Goal: Task Accomplishment & Management: Use online tool/utility

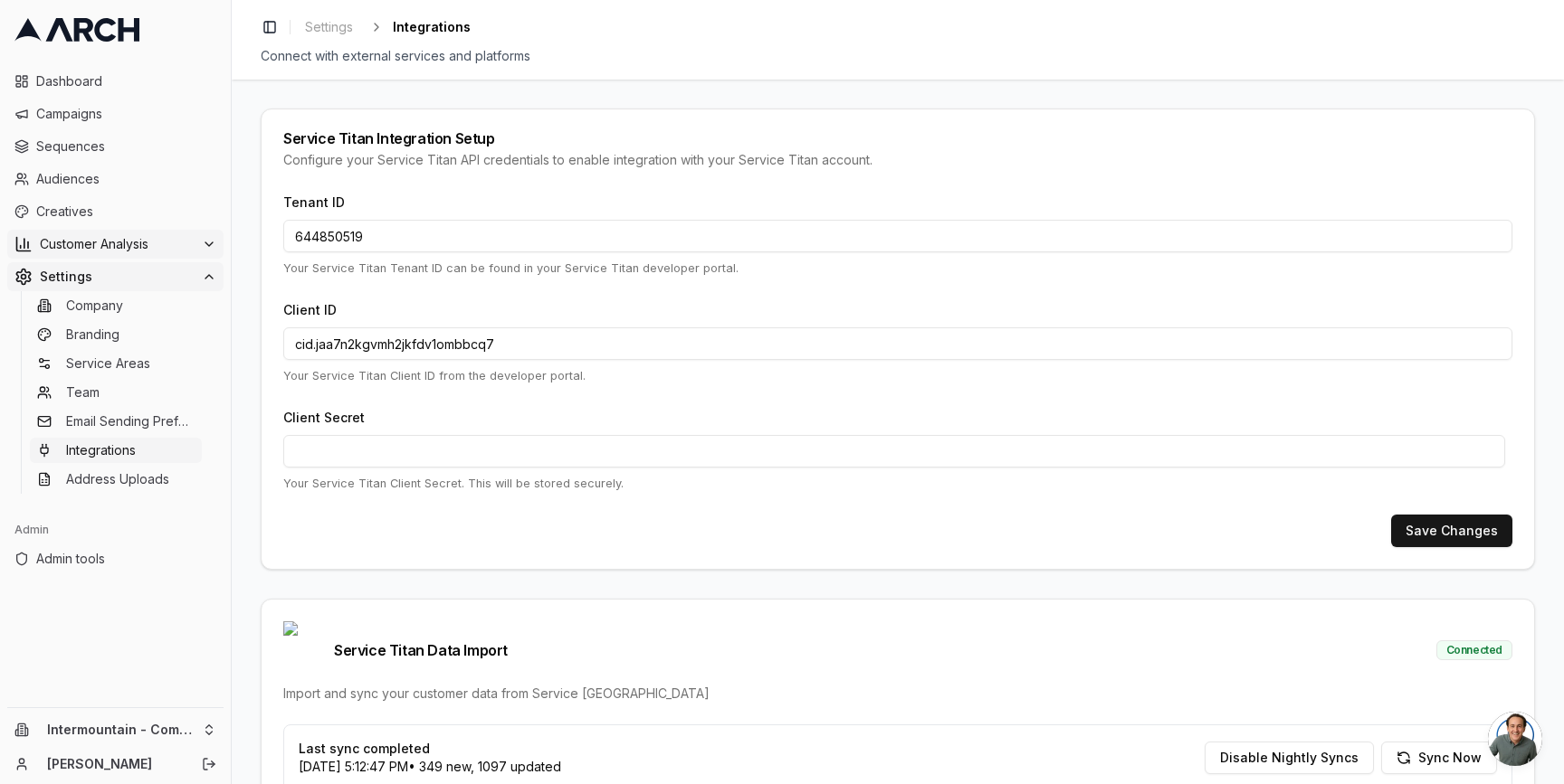
click at [167, 253] on button "Customer Analysis" at bounding box center [115, 244] width 216 height 29
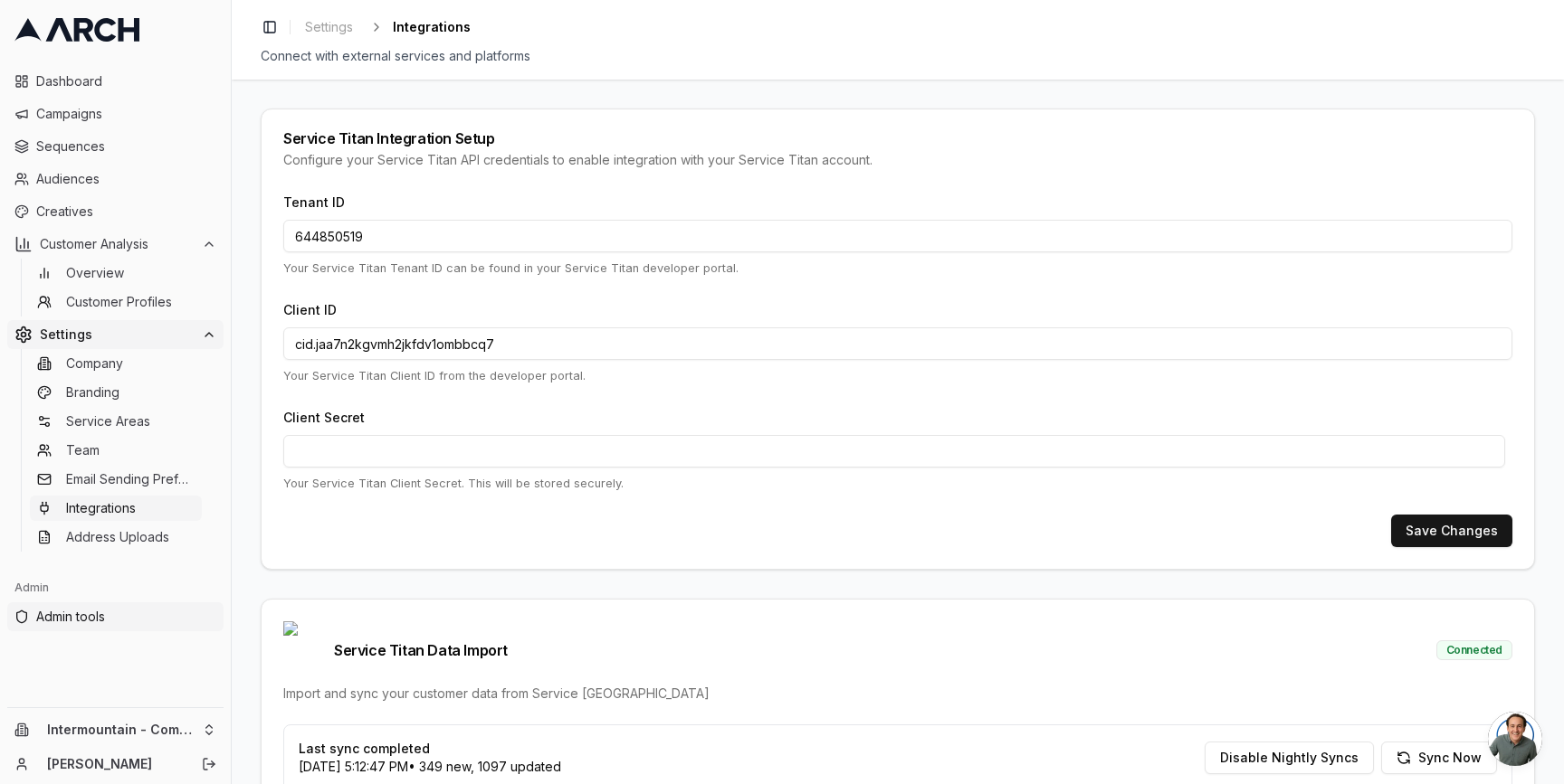
click at [131, 623] on span "Admin tools" at bounding box center [127, 616] width 180 height 18
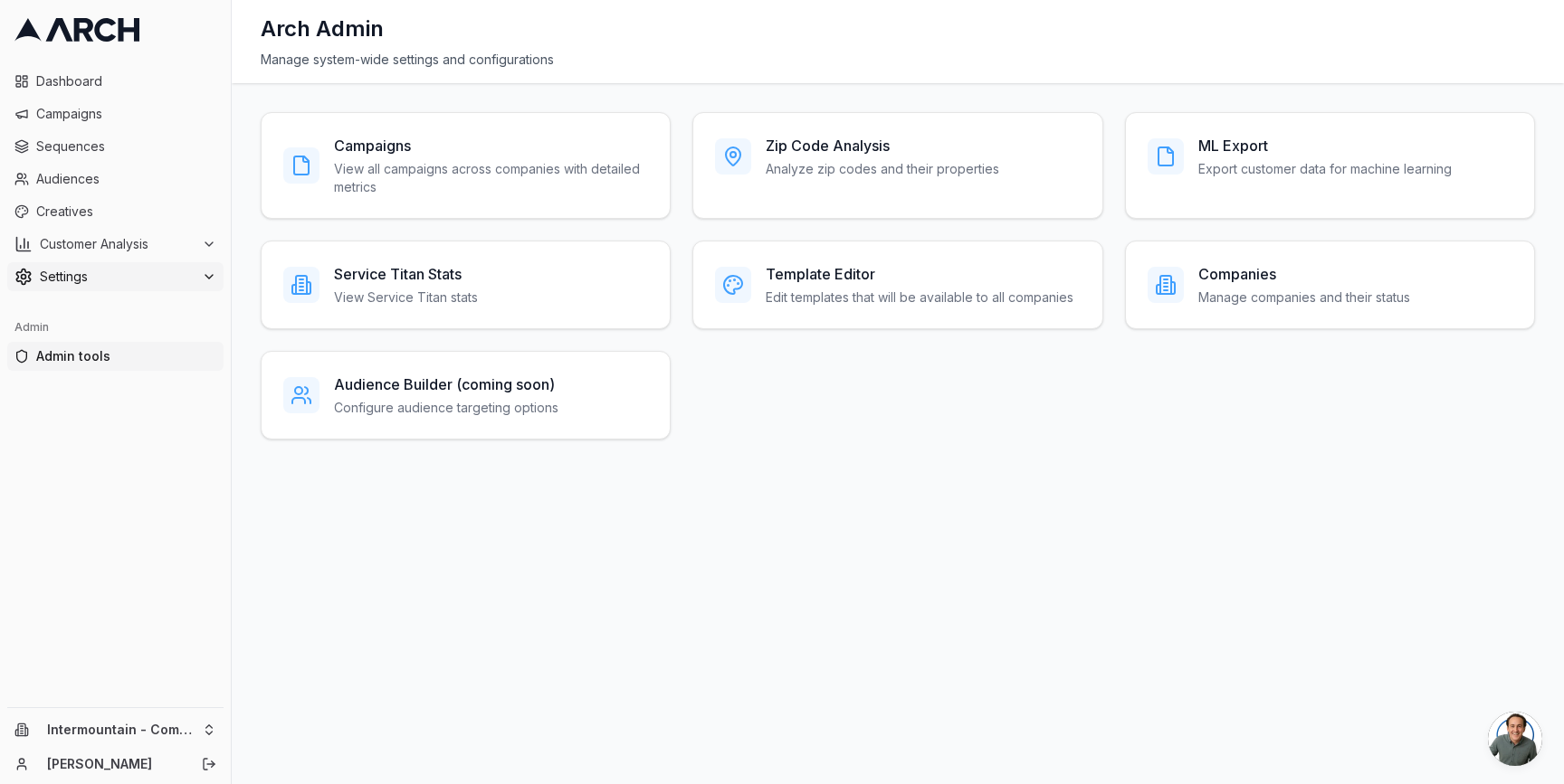
click at [165, 275] on span "Settings" at bounding box center [116, 276] width 155 height 18
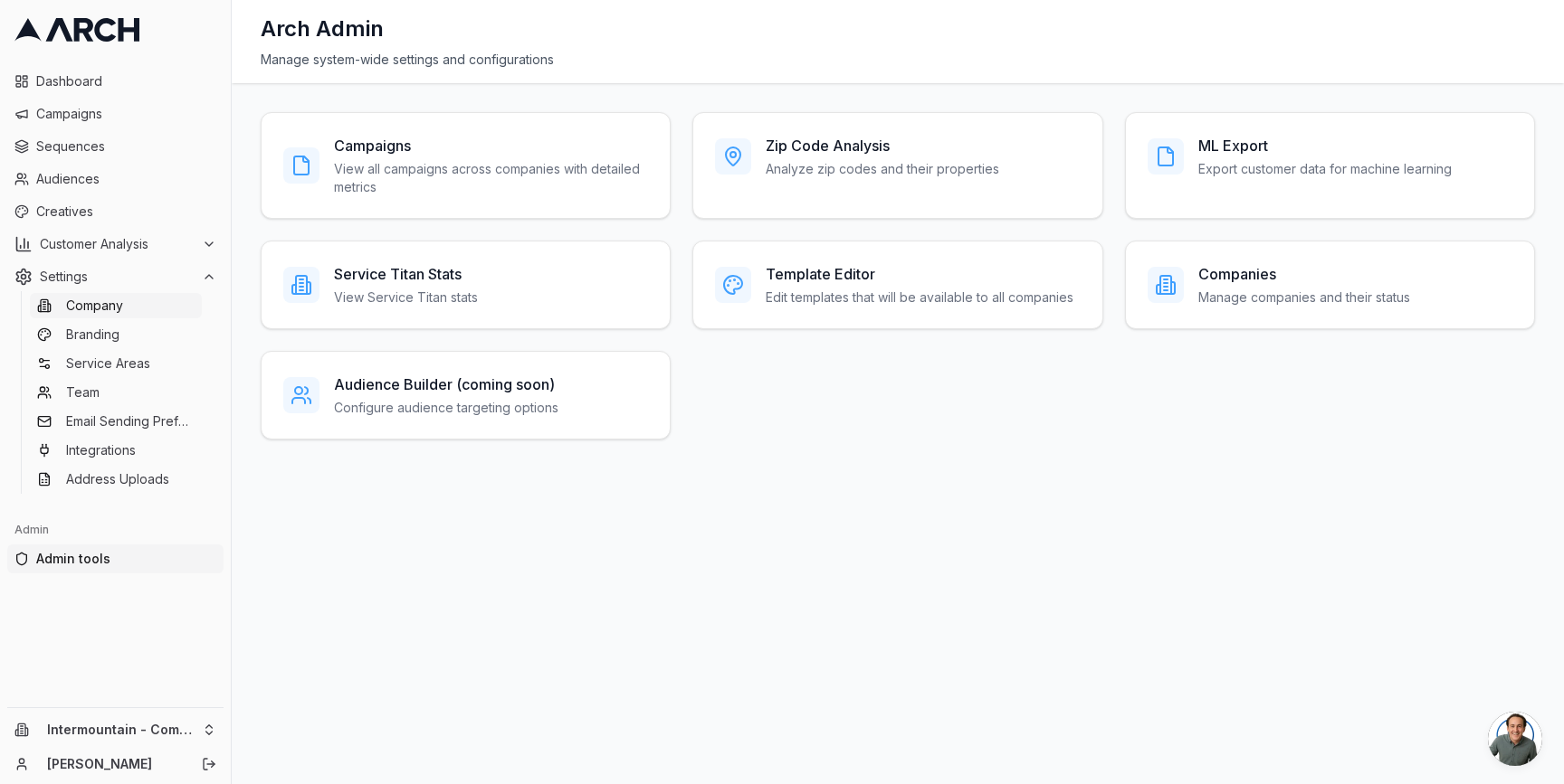
click at [152, 308] on link "Company" at bounding box center [115, 305] width 172 height 25
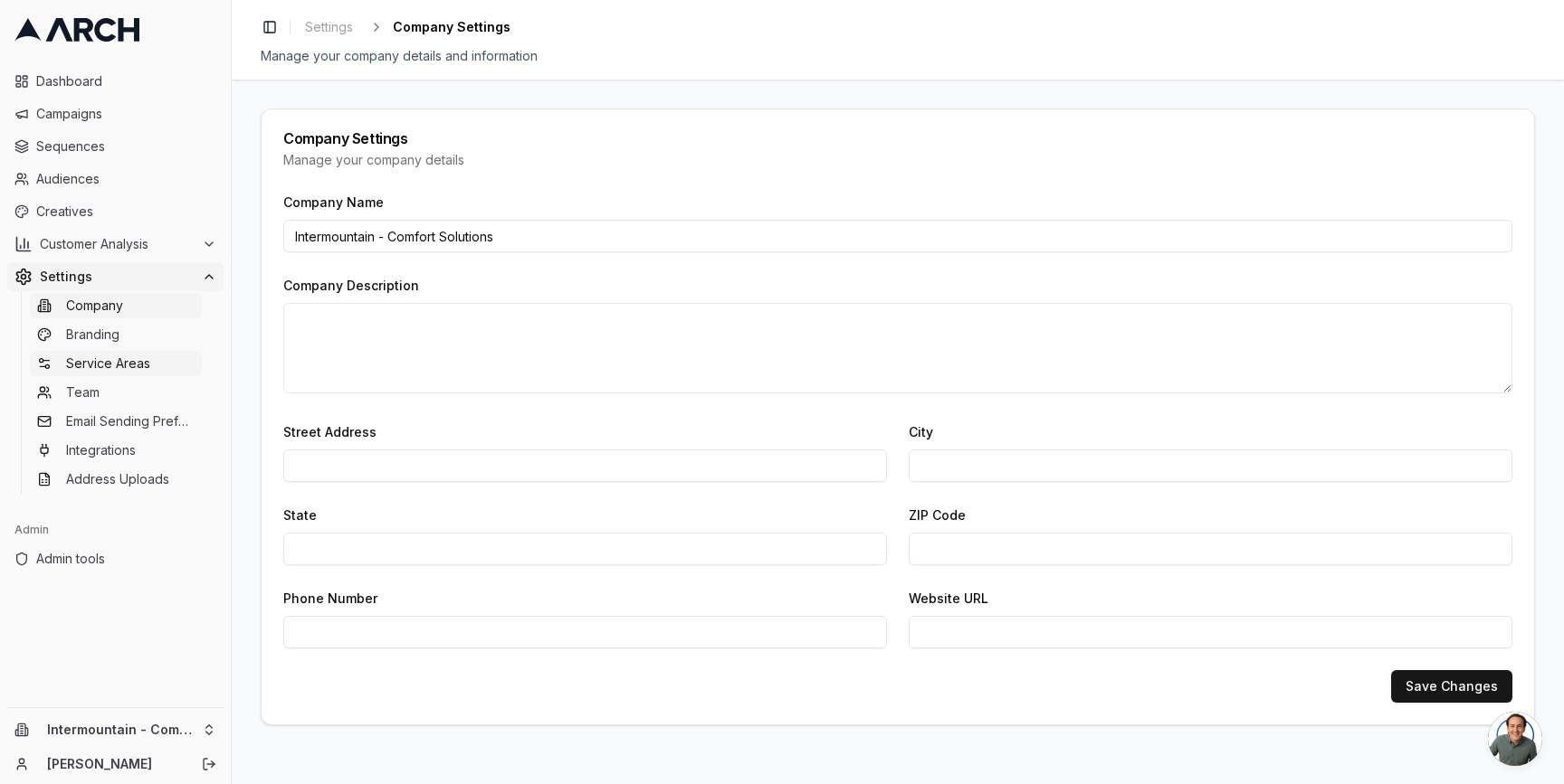
click at [156, 358] on link "Service Areas" at bounding box center [115, 364] width 172 height 25
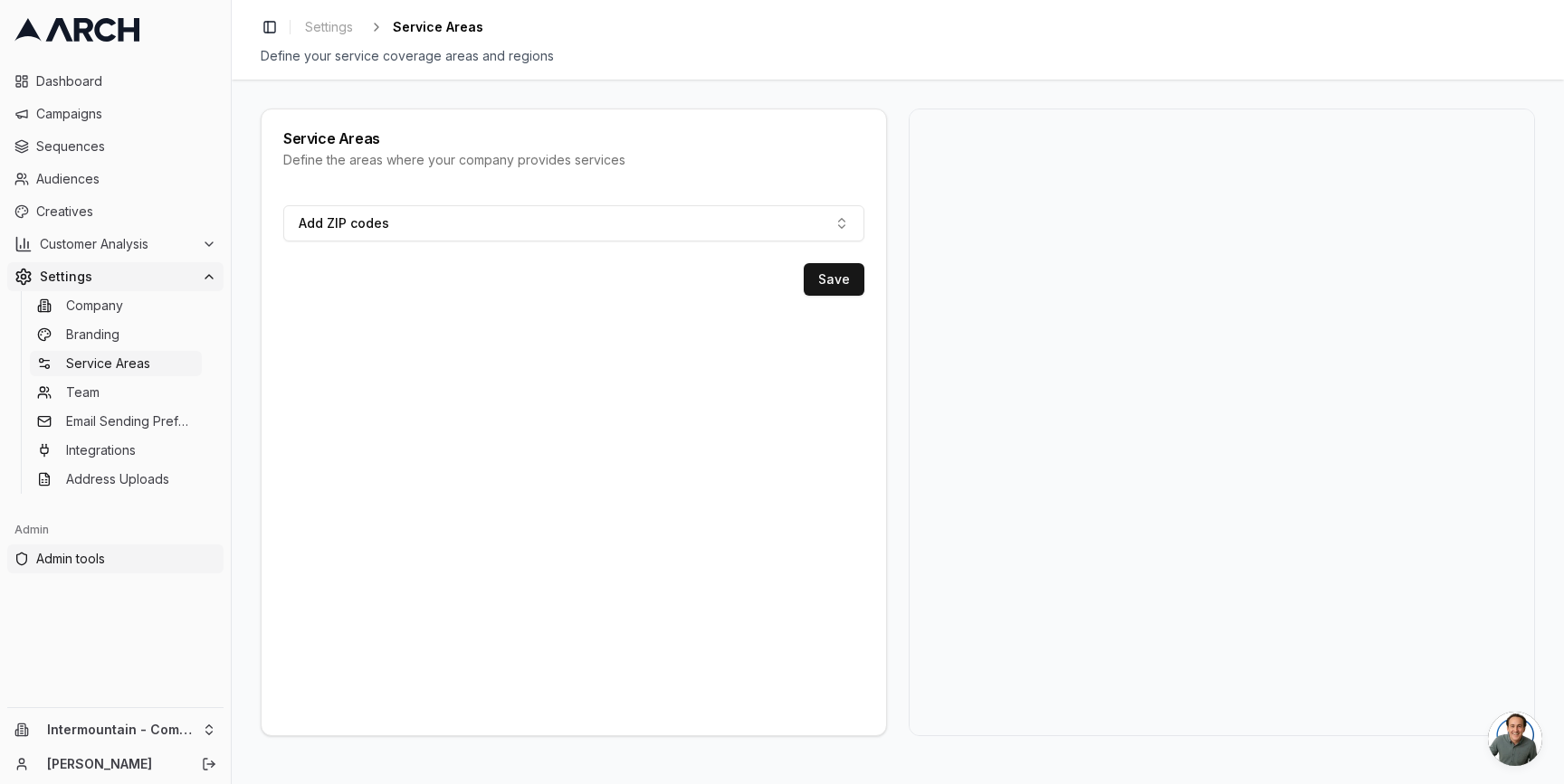
click at [107, 550] on span "Admin tools" at bounding box center [127, 558] width 180 height 18
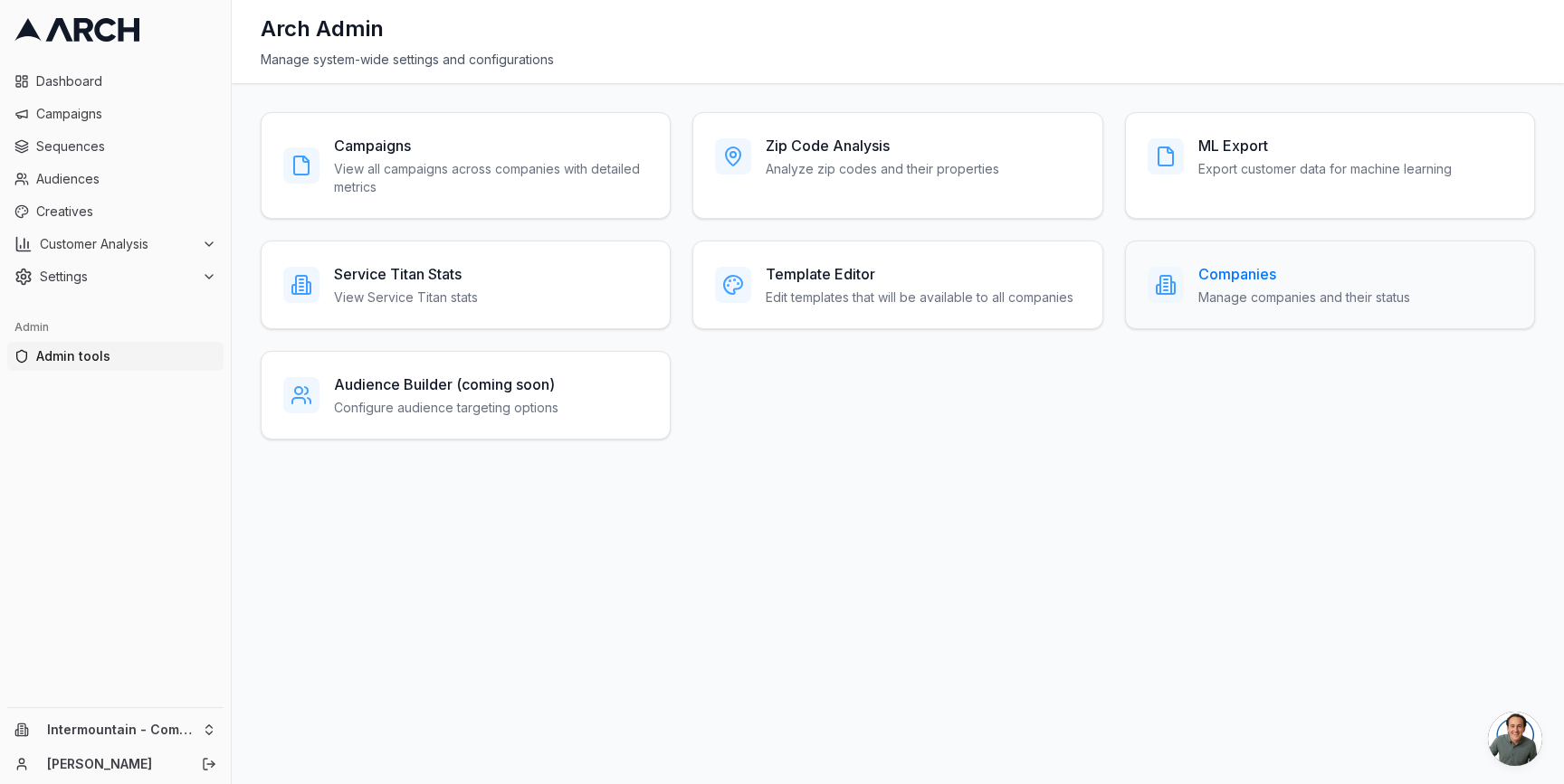
click at [1236, 290] on p "Manage companies and their status" at bounding box center [1304, 297] width 212 height 18
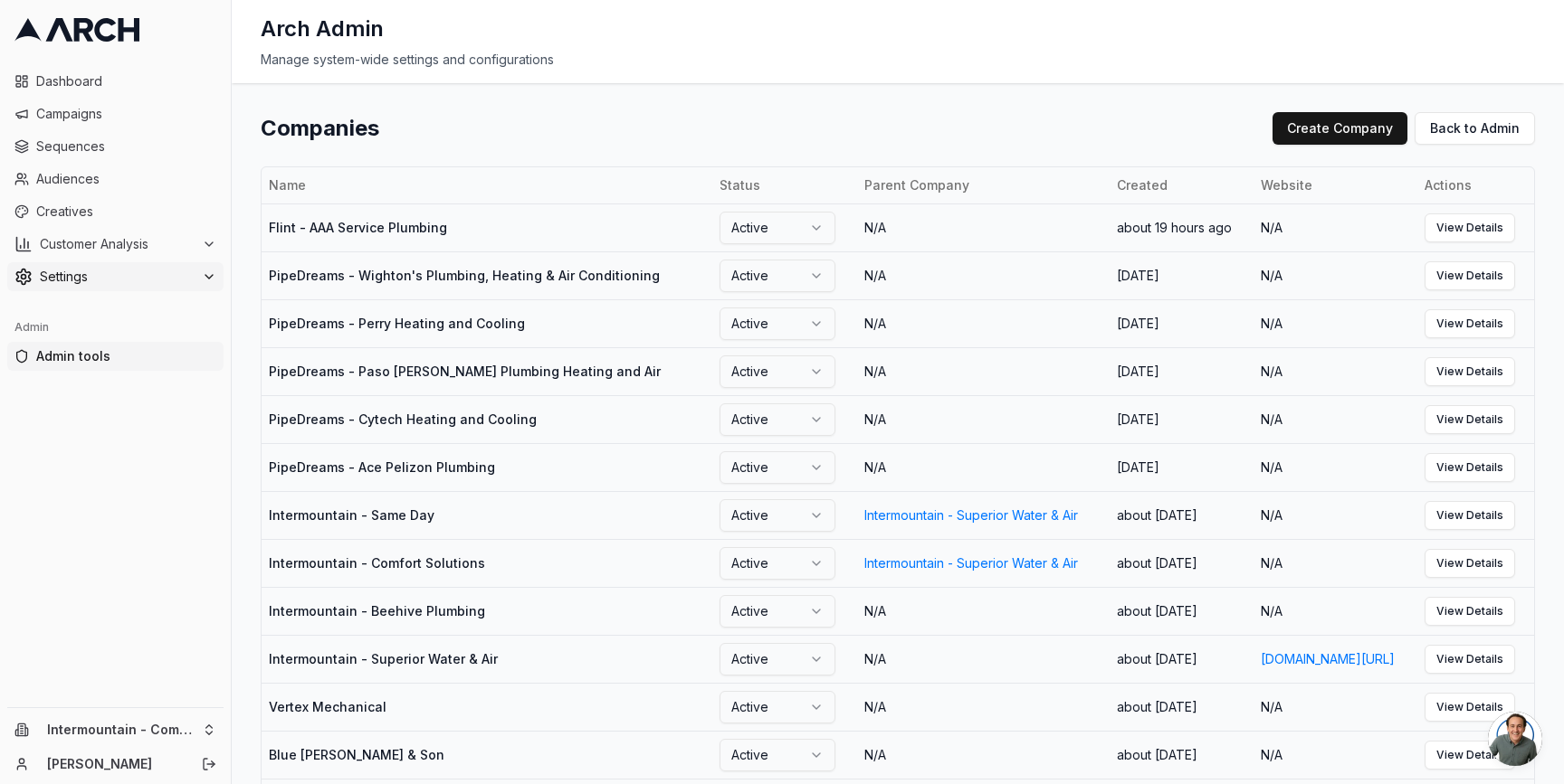
click at [132, 270] on span "Settings" at bounding box center [116, 276] width 155 height 18
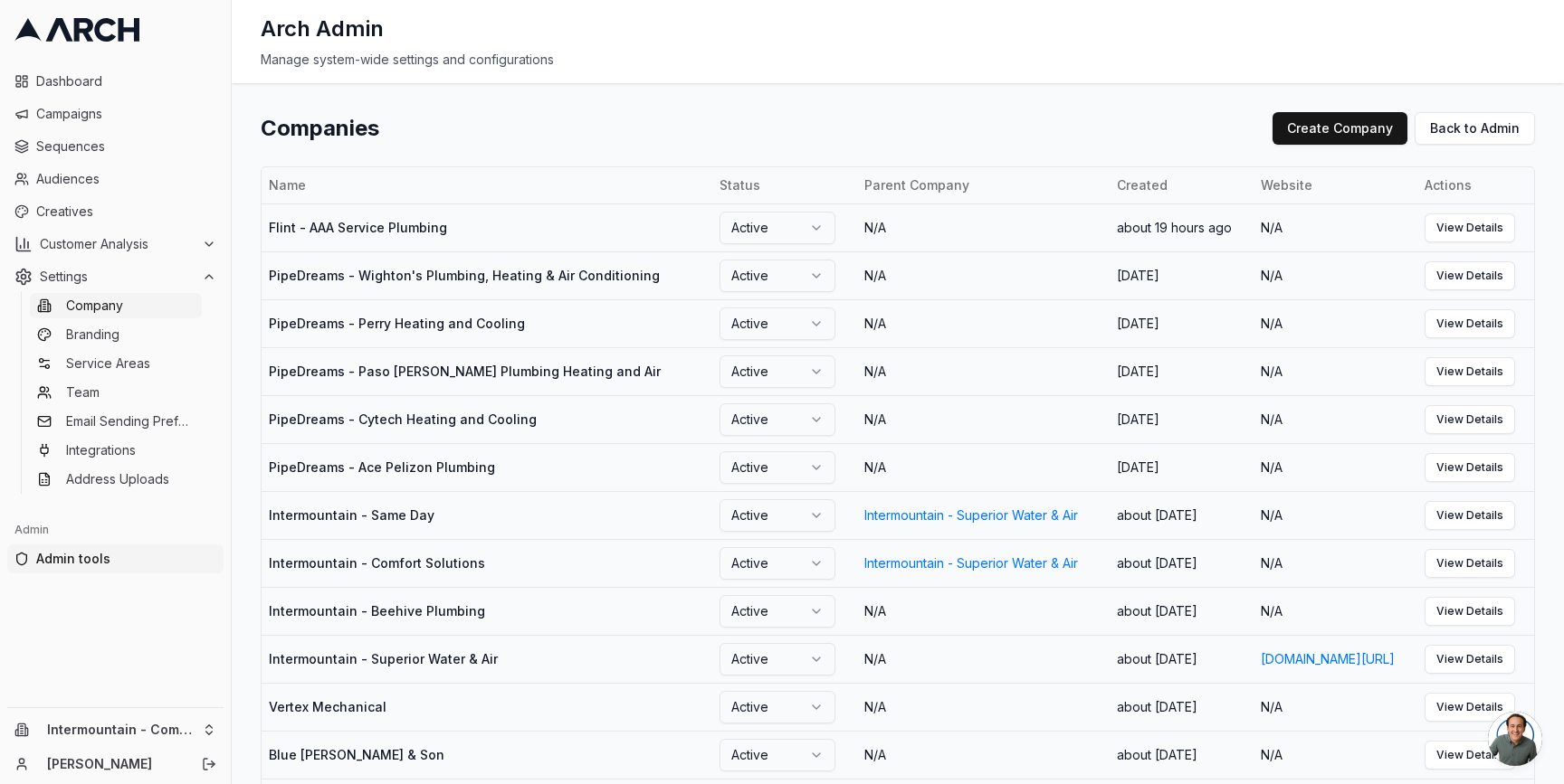
click at [136, 312] on link "Company" at bounding box center [115, 305] width 172 height 25
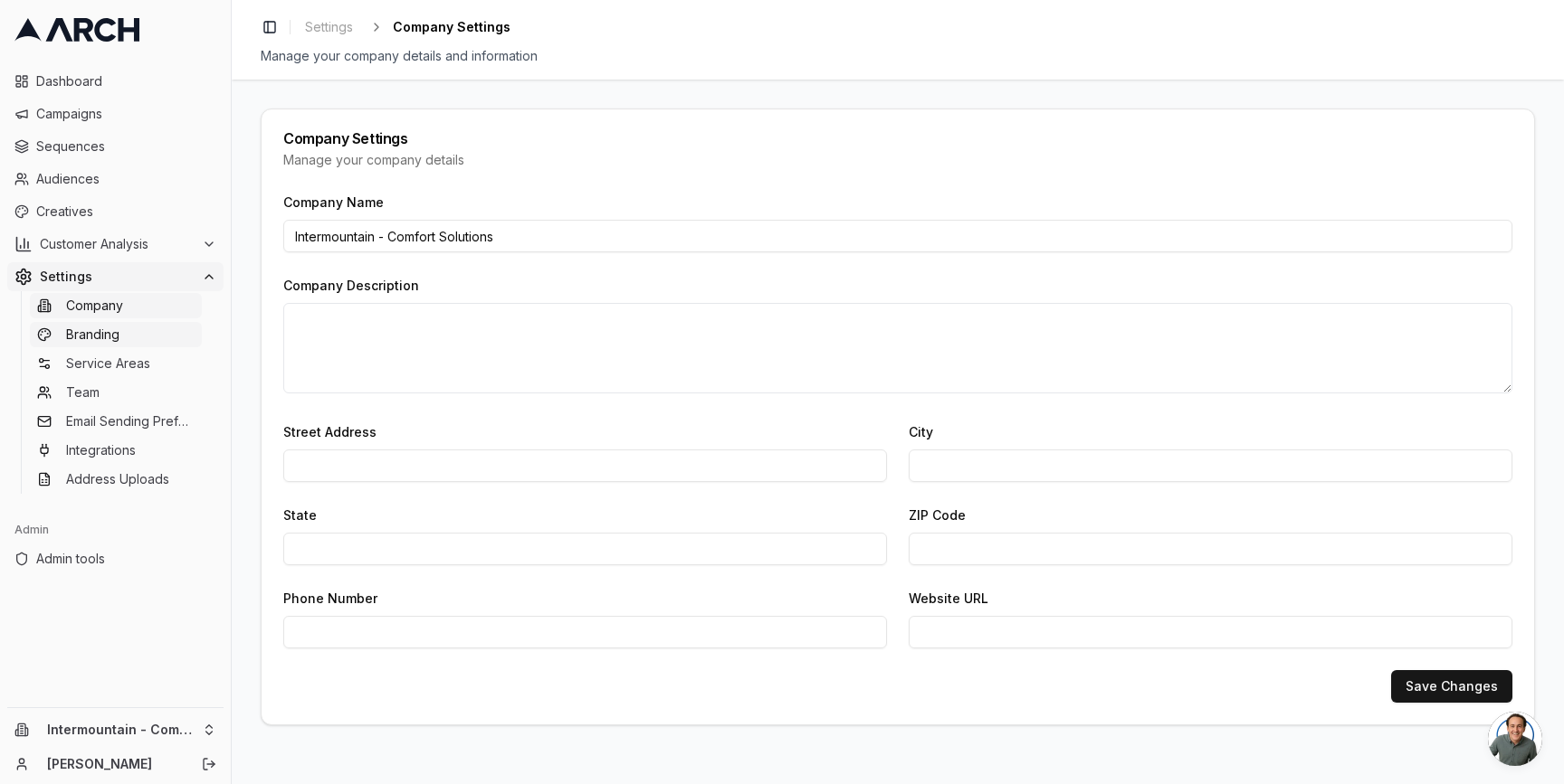
click at [141, 343] on link "Branding" at bounding box center [115, 335] width 172 height 25
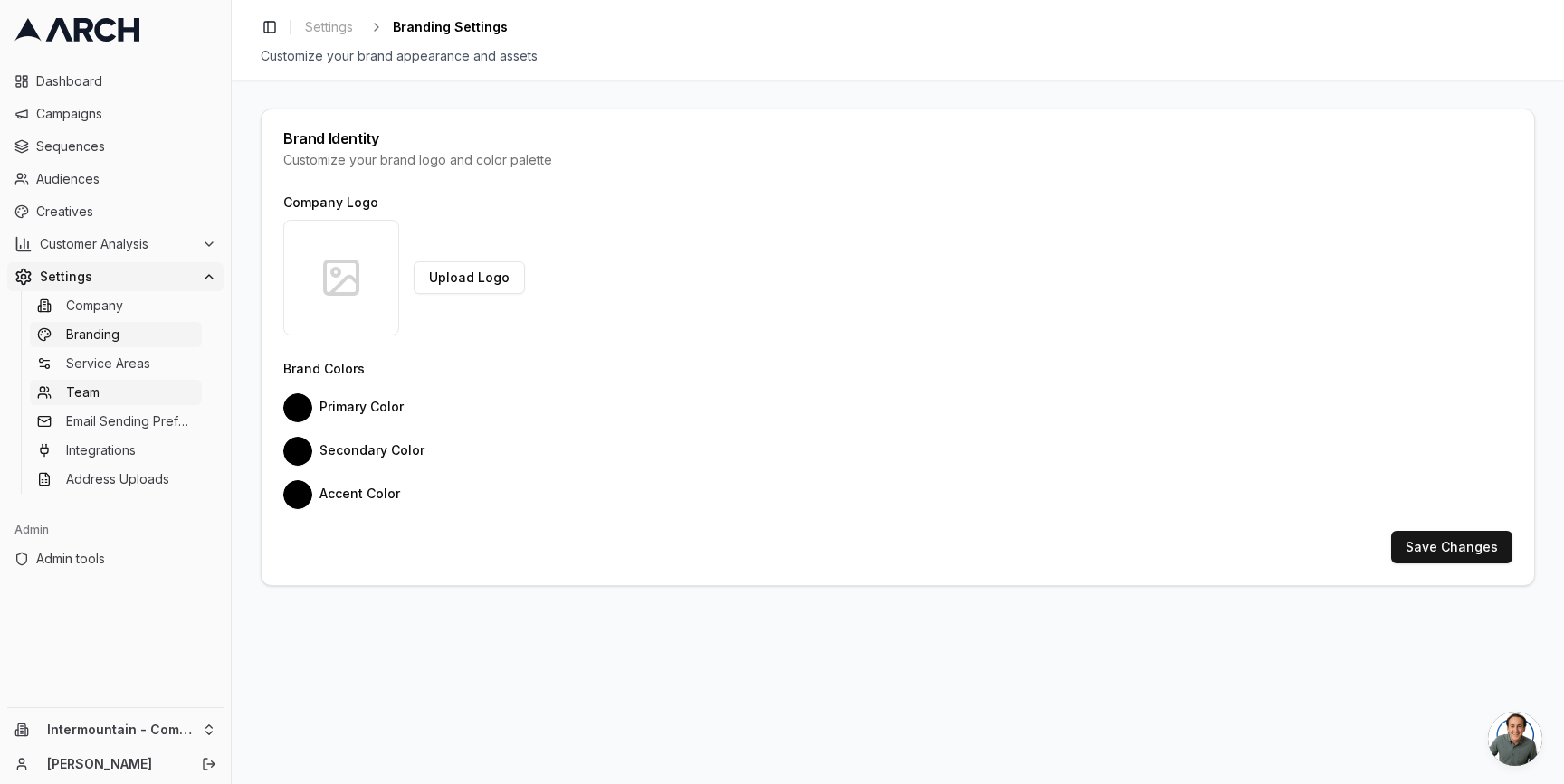
click at [132, 390] on link "Team" at bounding box center [115, 392] width 172 height 25
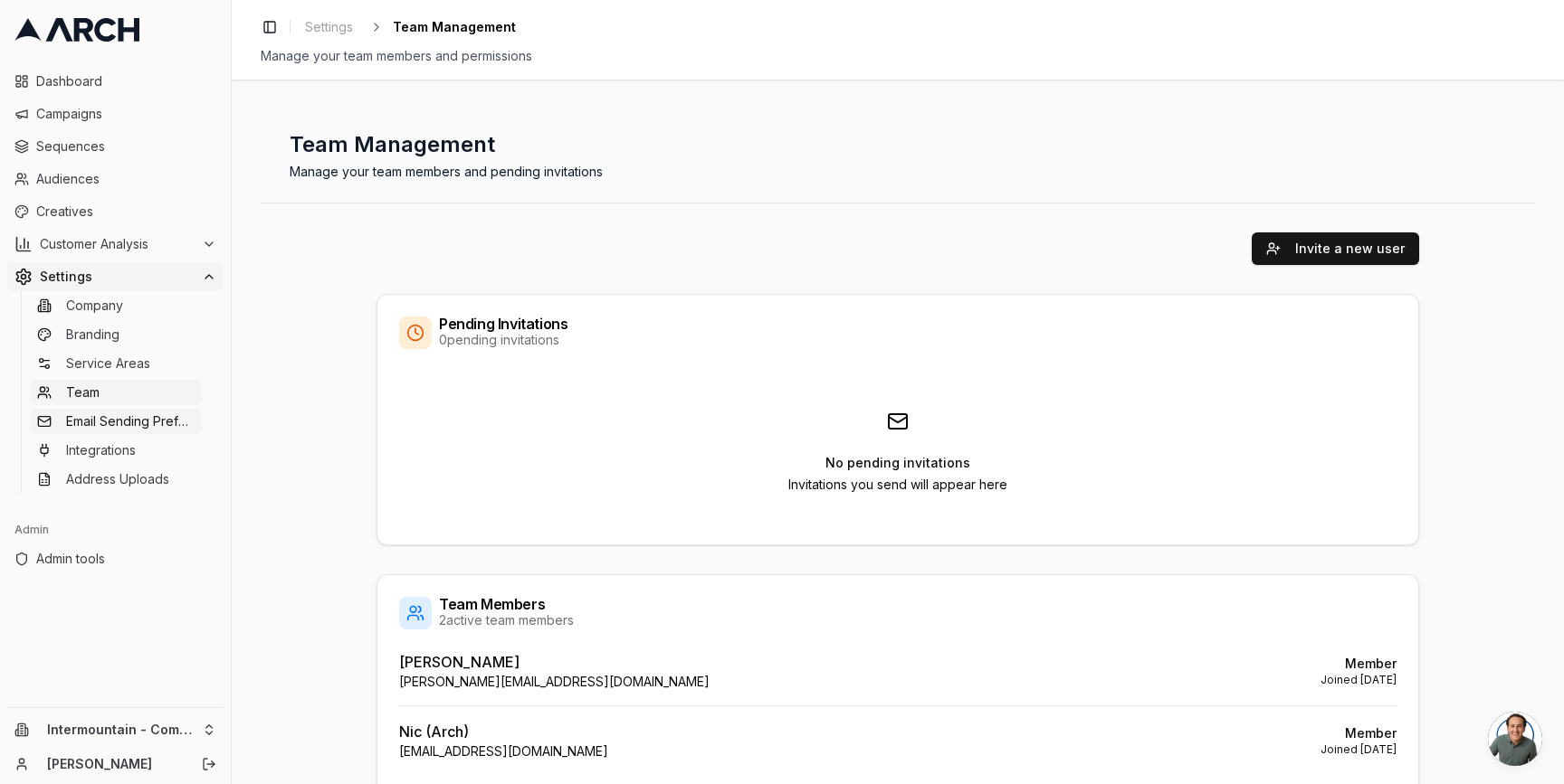
click at [138, 418] on span "Email Sending Preferences" at bounding box center [131, 421] width 129 height 18
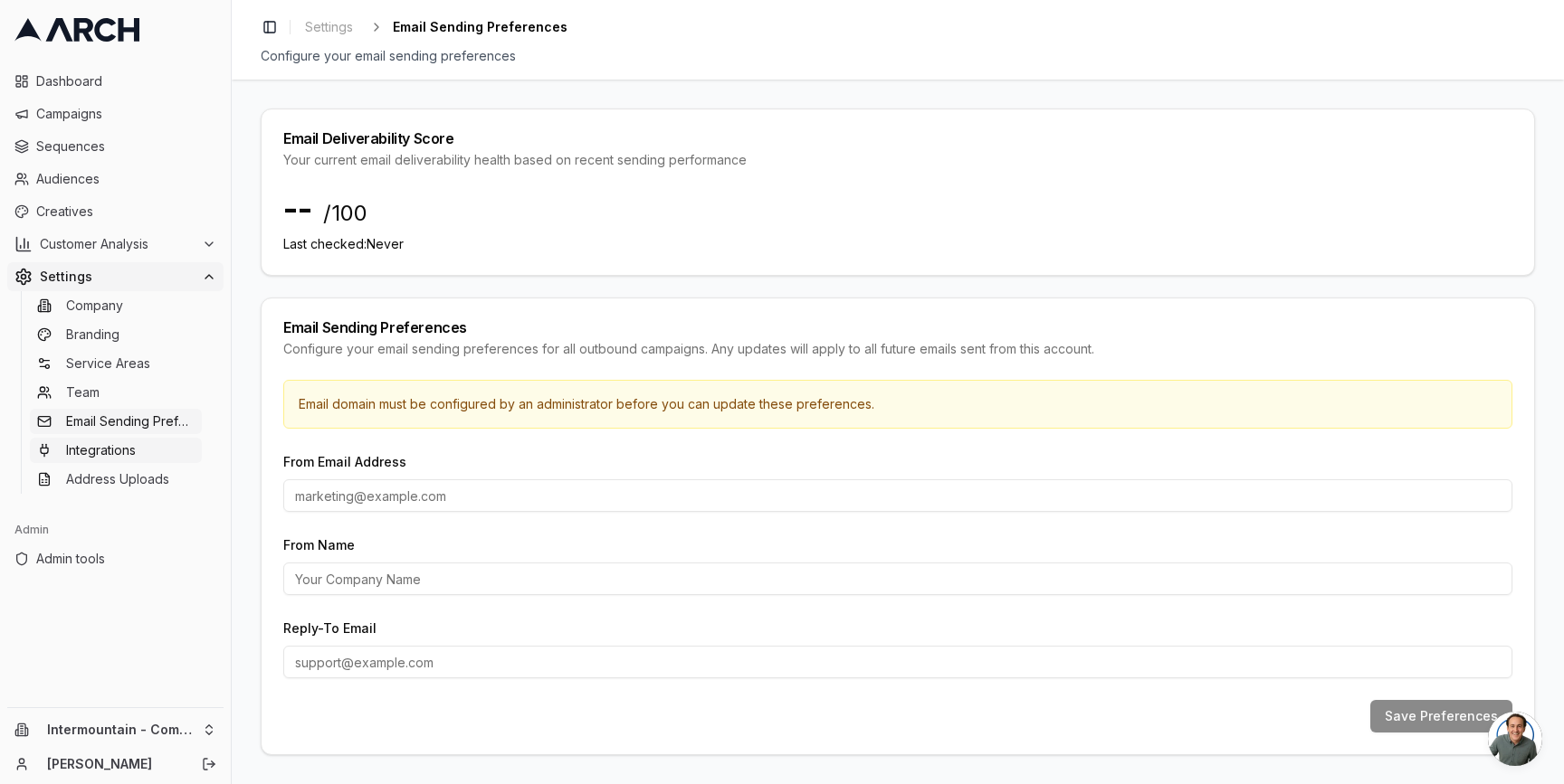
click at [142, 449] on link "Integrations" at bounding box center [115, 450] width 172 height 25
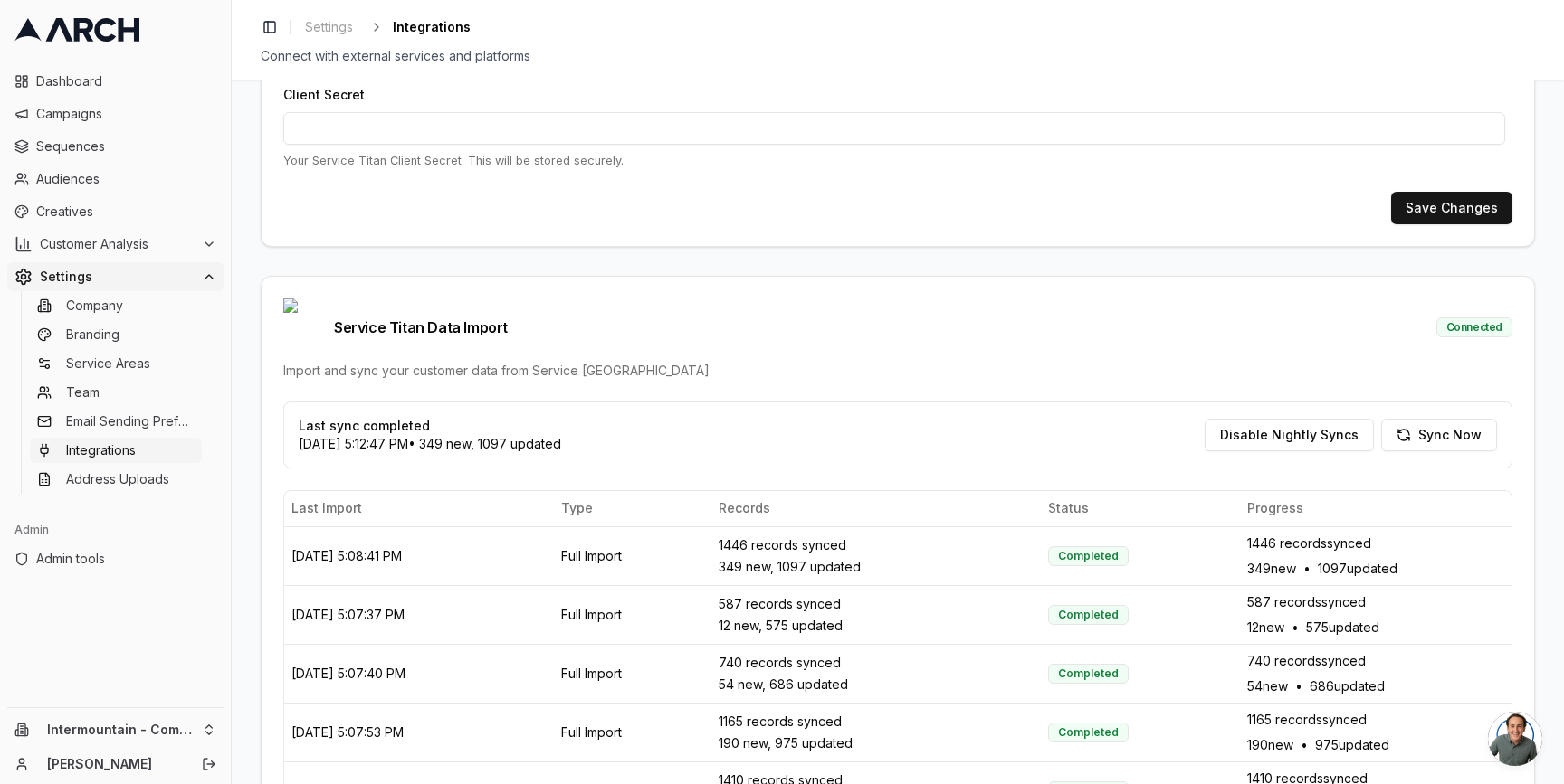
scroll to position [311, 0]
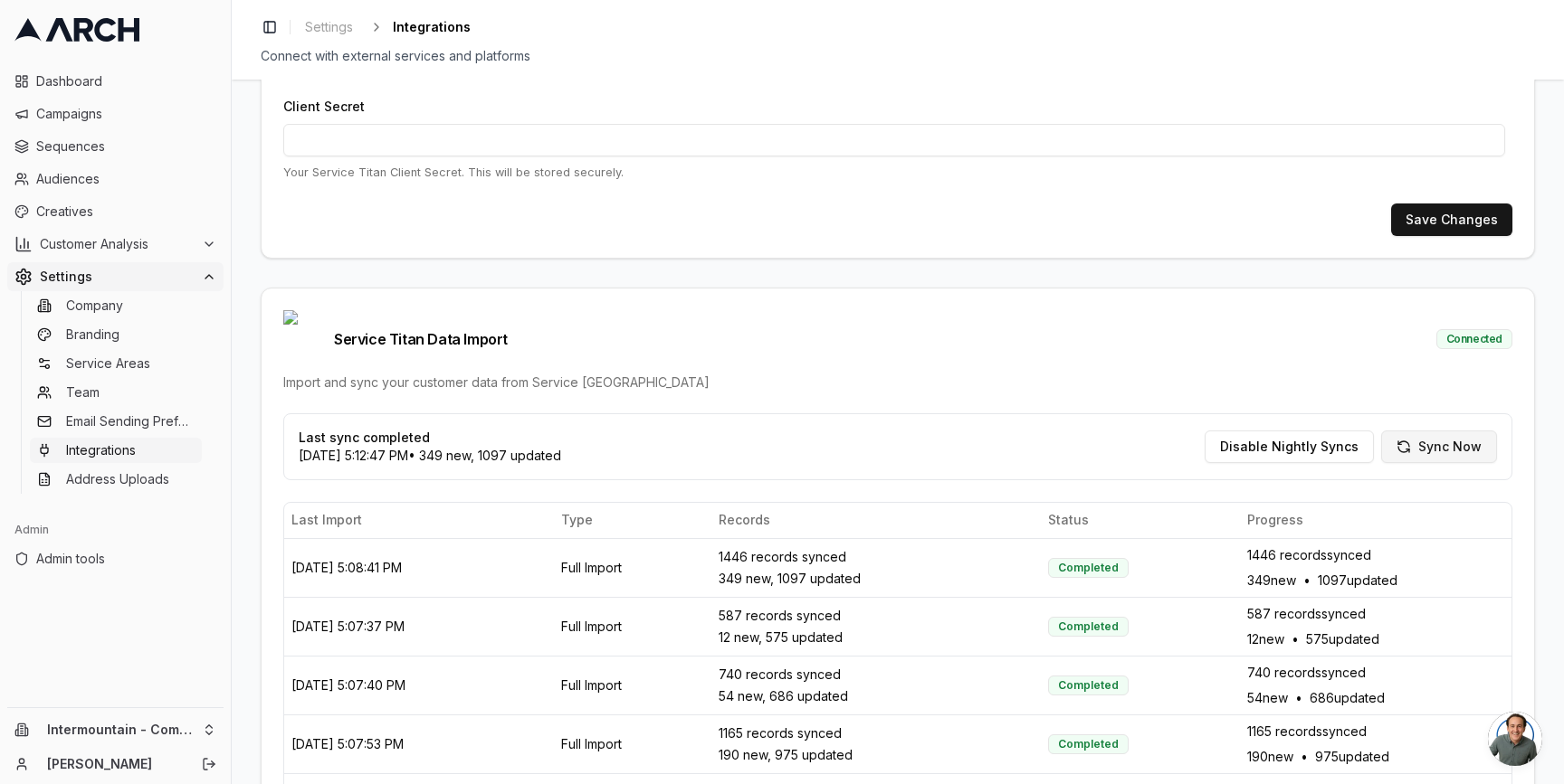
click at [1458, 431] on button "Sync Now" at bounding box center [1439, 447] width 116 height 33
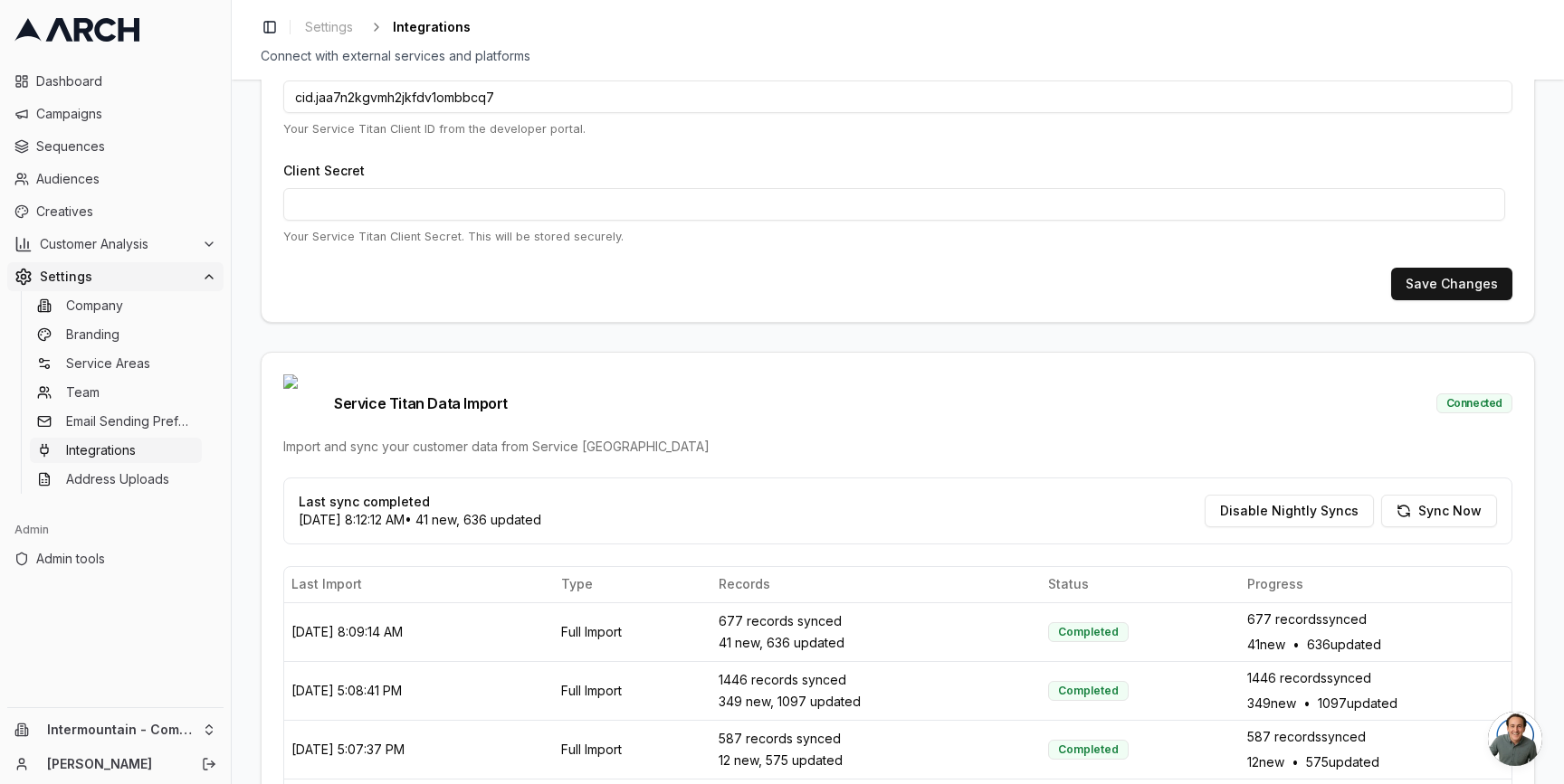
scroll to position [261, 0]
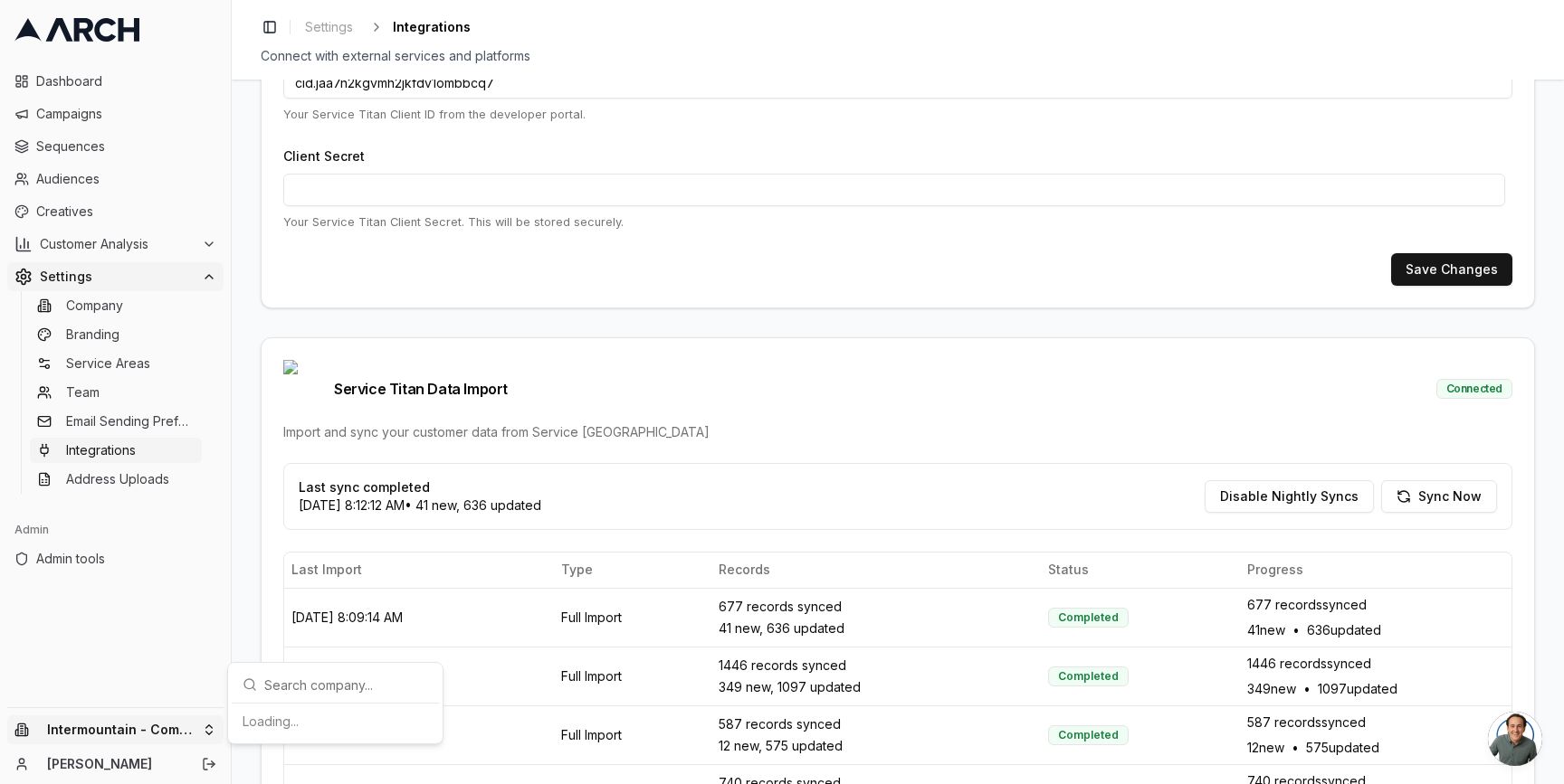
click at [216, 722] on html "Dashboard Campaigns Sequences Audiences Creatives Customer Analysis Settings Co…" at bounding box center [782, 392] width 1564 height 784
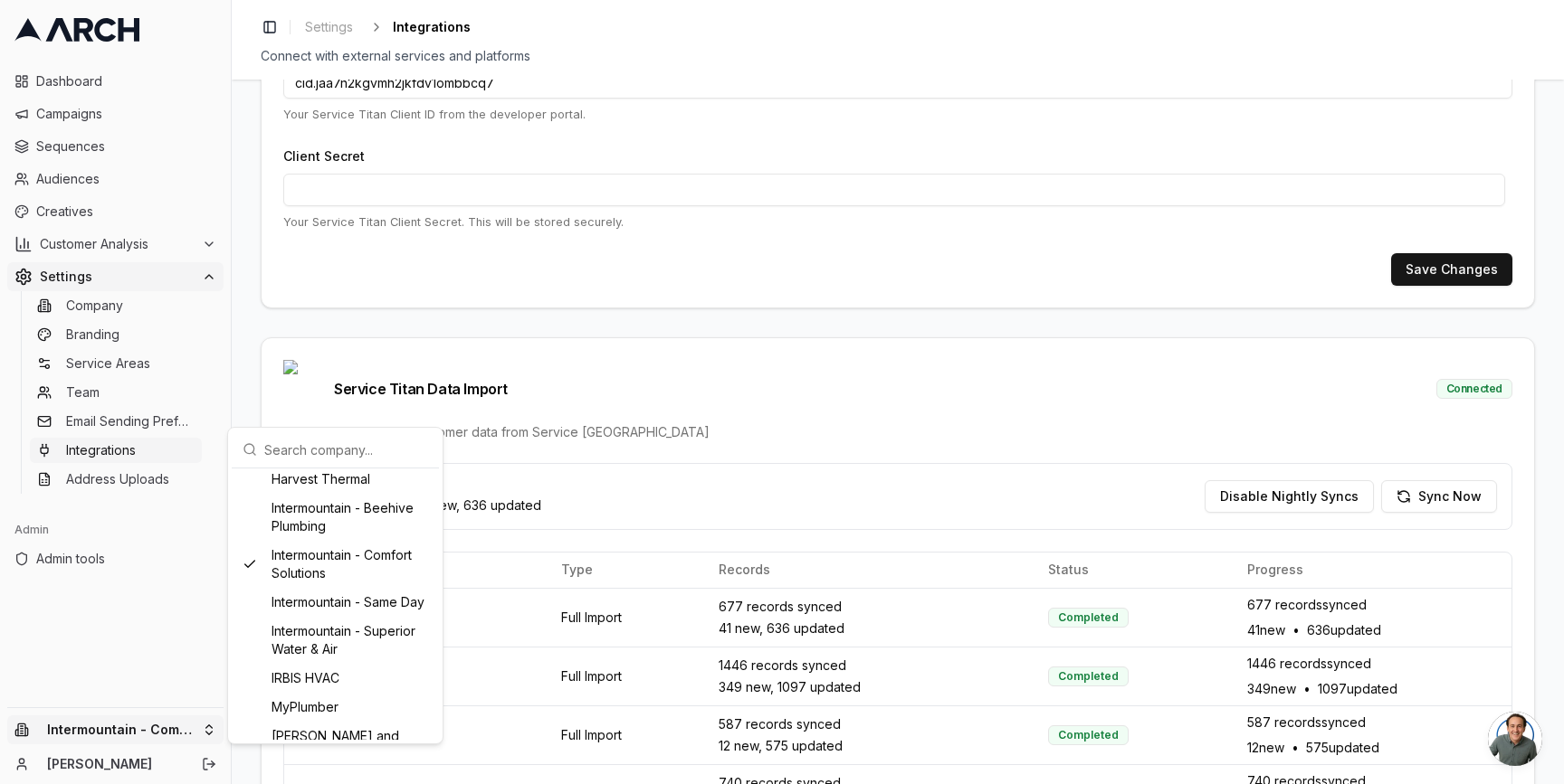
scroll to position [606, 0]
click at [337, 612] on div "Intermountain - Same Day" at bounding box center [335, 601] width 200 height 29
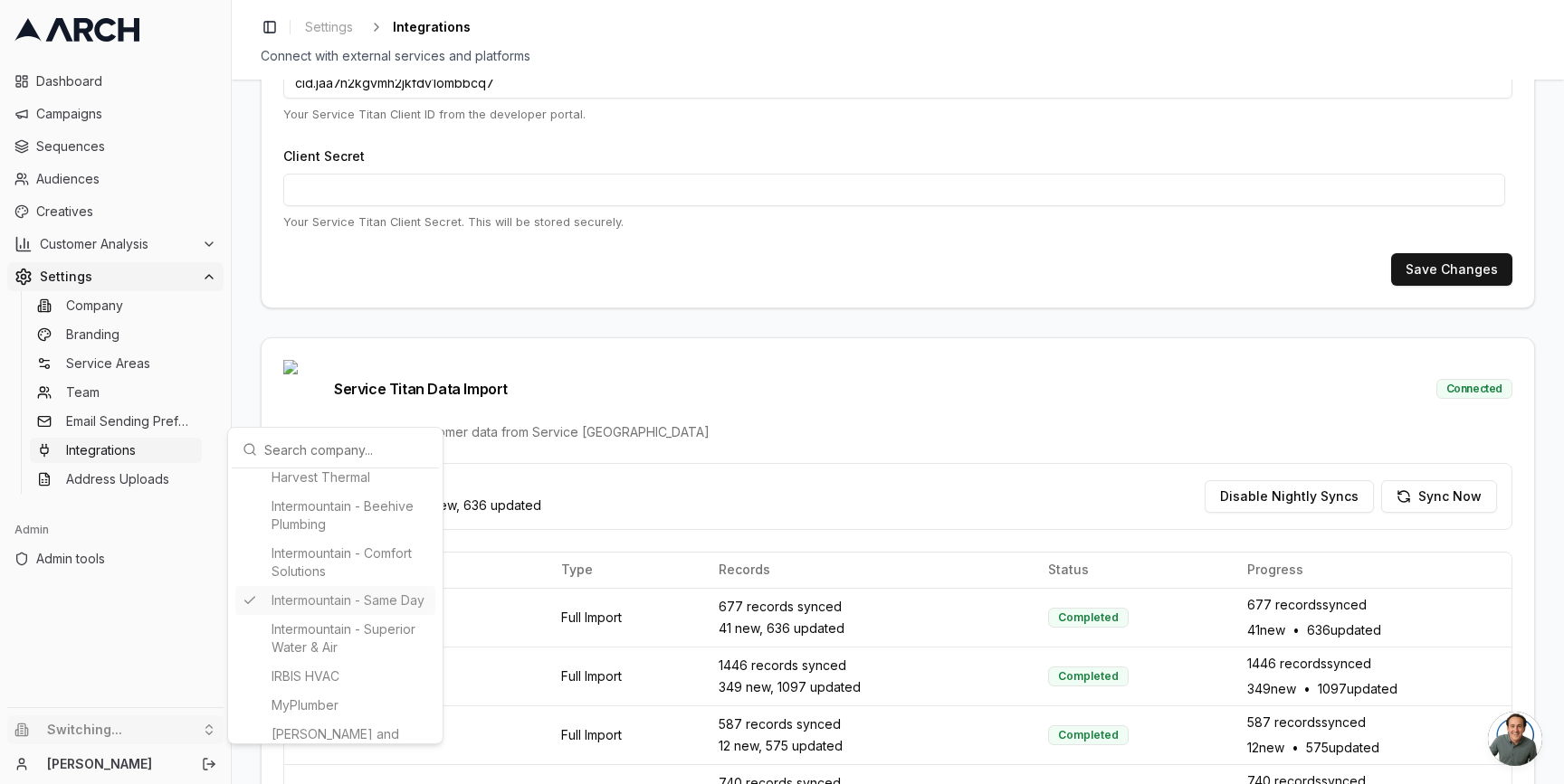
type input "2218510101"
type input "cid.1zibs115maieez08ws9jwbgic"
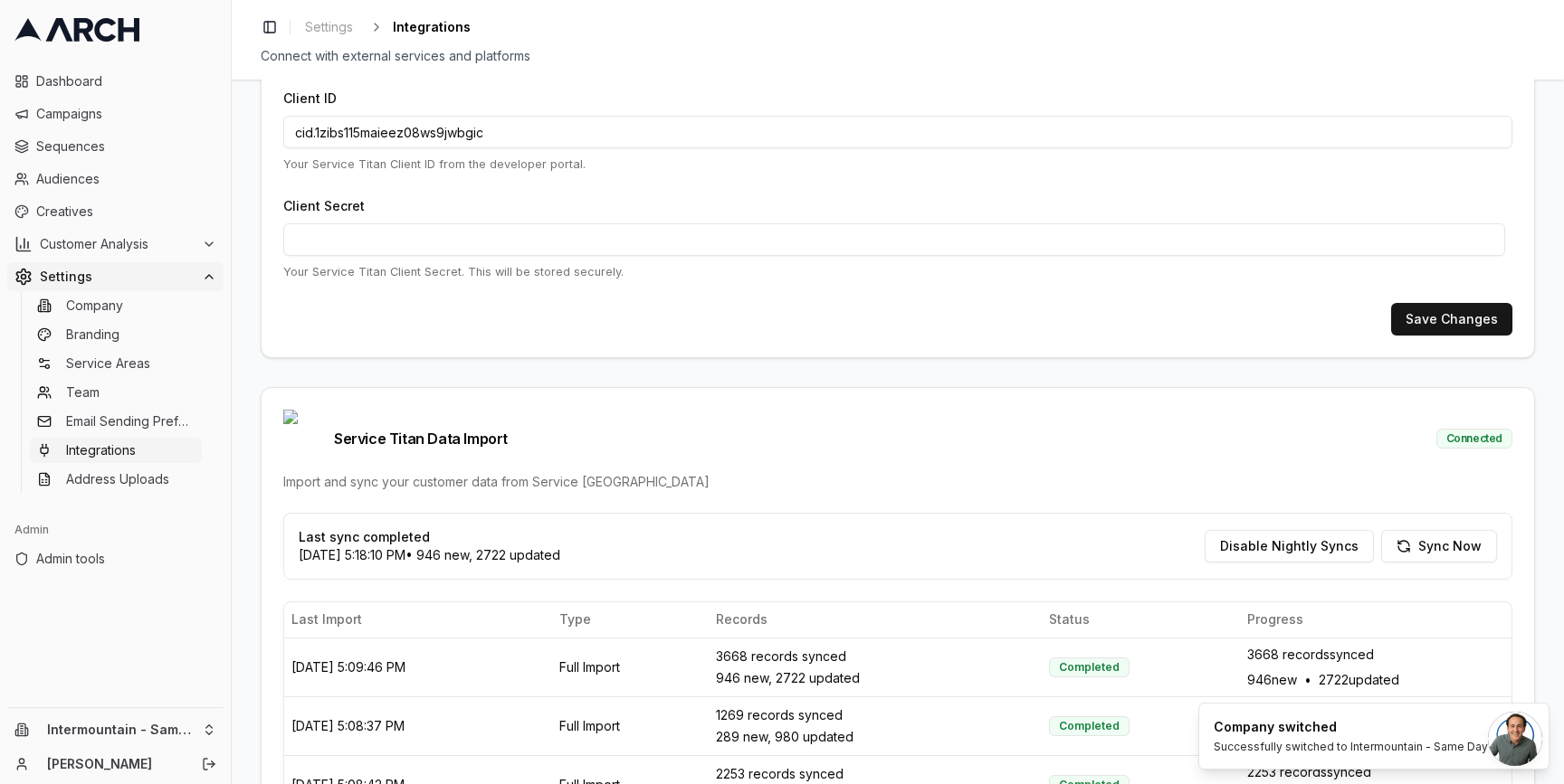
scroll to position [203, 0]
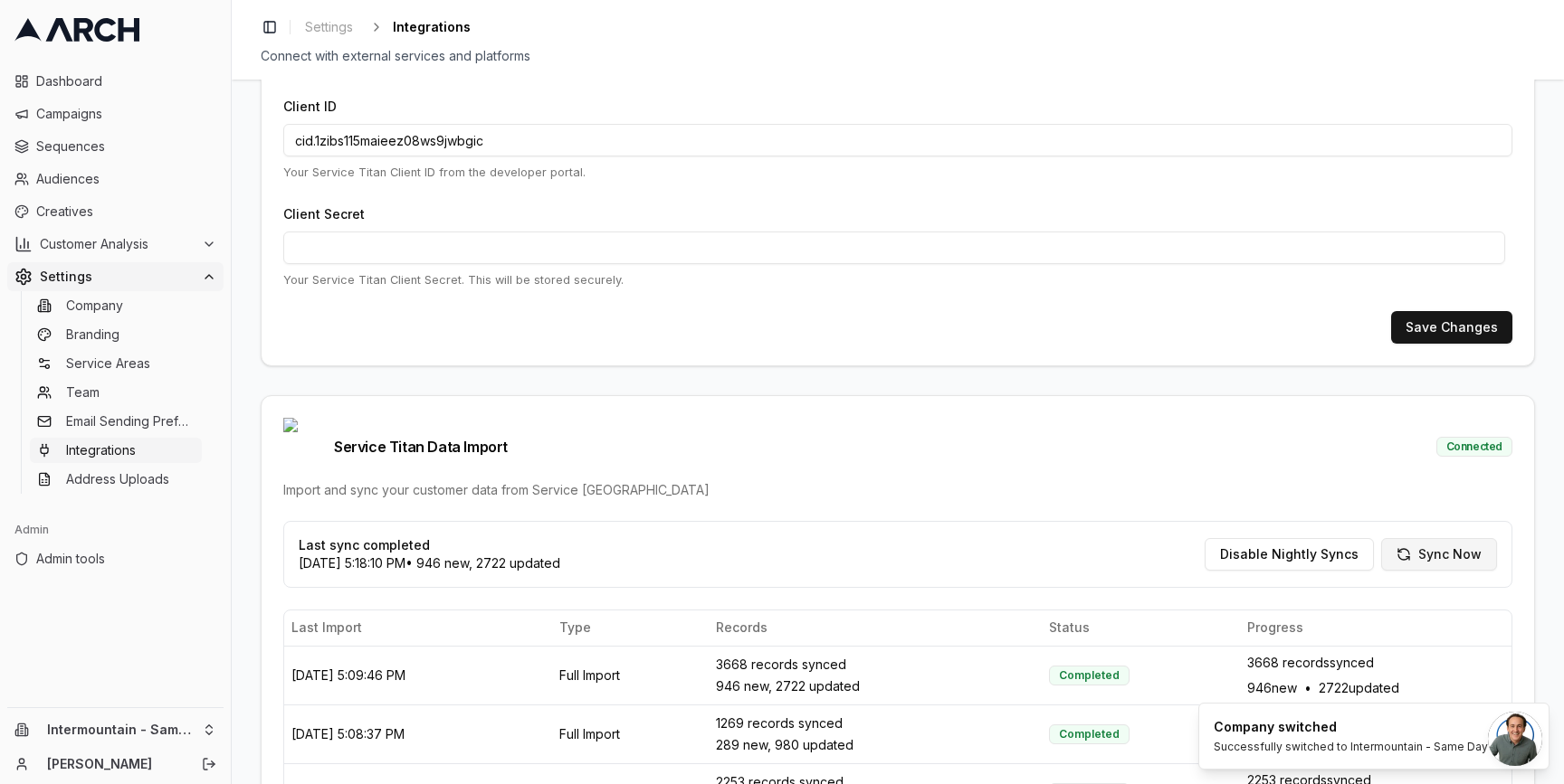
click at [1430, 538] on button "Sync Now" at bounding box center [1439, 555] width 116 height 33
